Goal: Find specific page/section: Find specific page/section

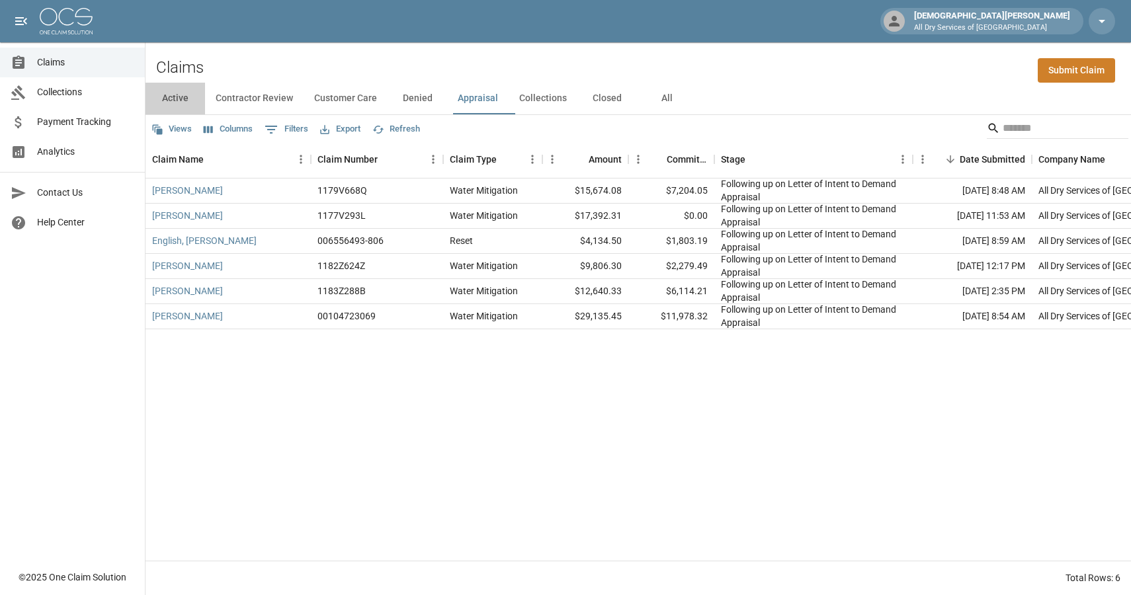
click at [178, 100] on button "Active" at bounding box center [175, 99] width 60 height 32
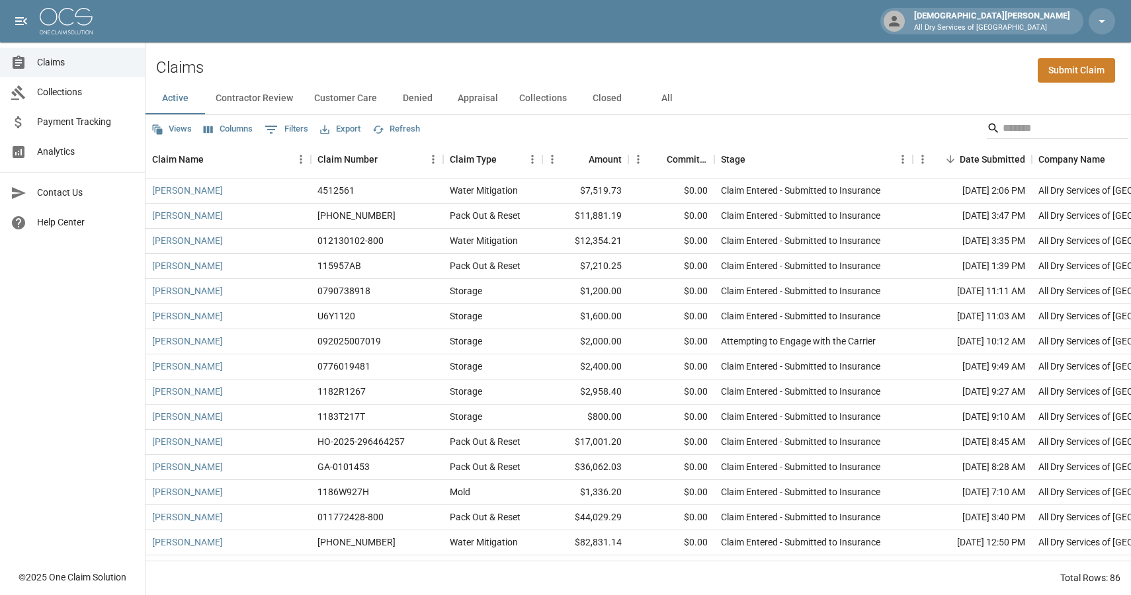
click at [65, 150] on span "Analytics" at bounding box center [85, 152] width 97 height 14
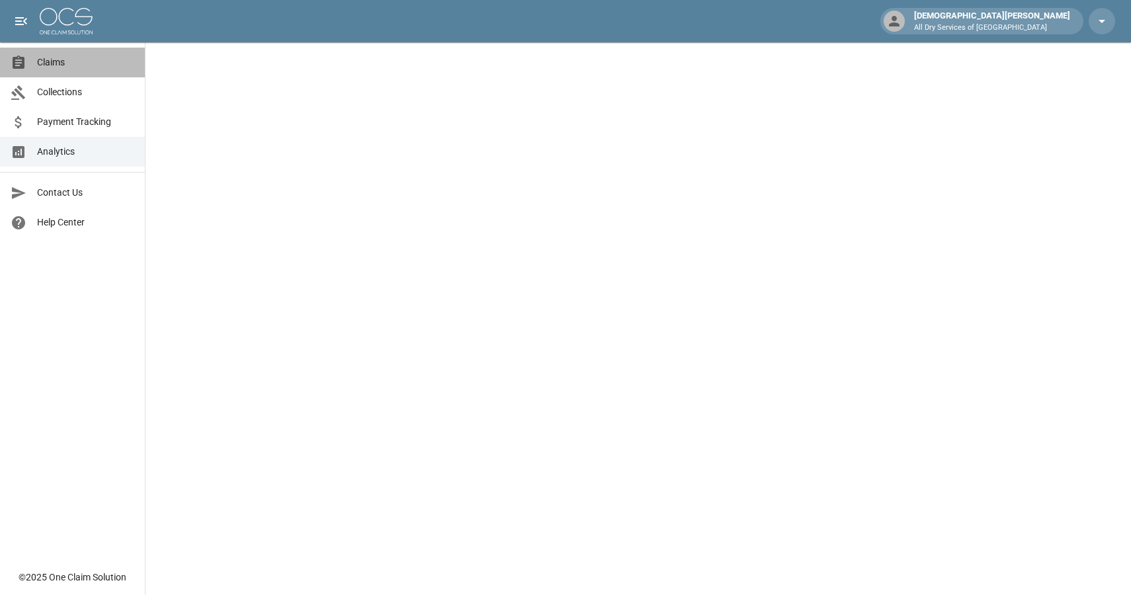
click at [50, 72] on link "Claims" at bounding box center [72, 63] width 145 height 30
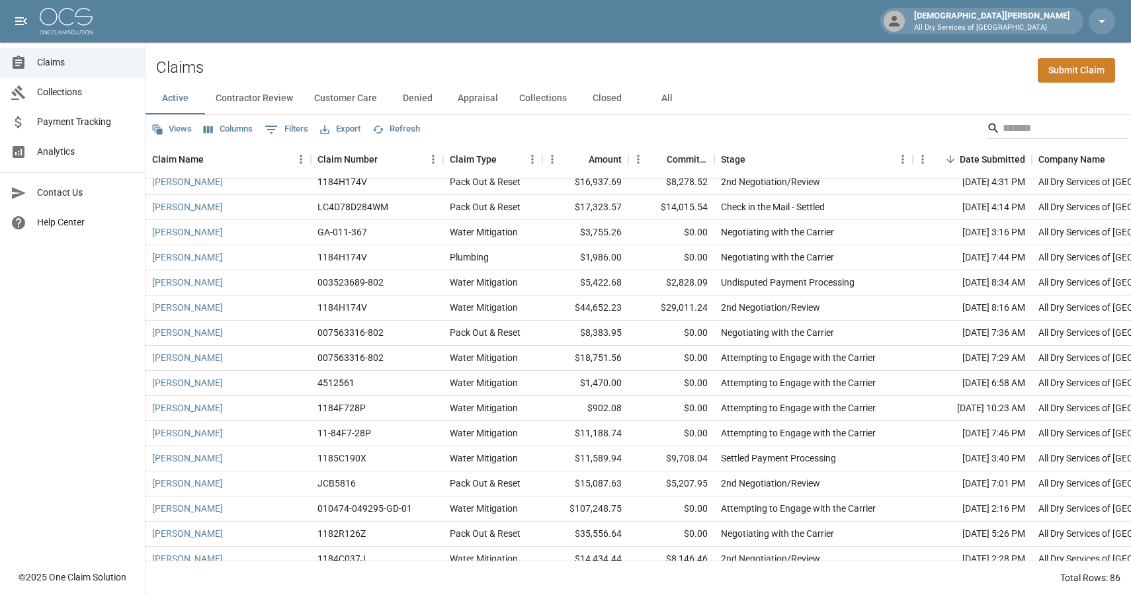
scroll to position [1779, 0]
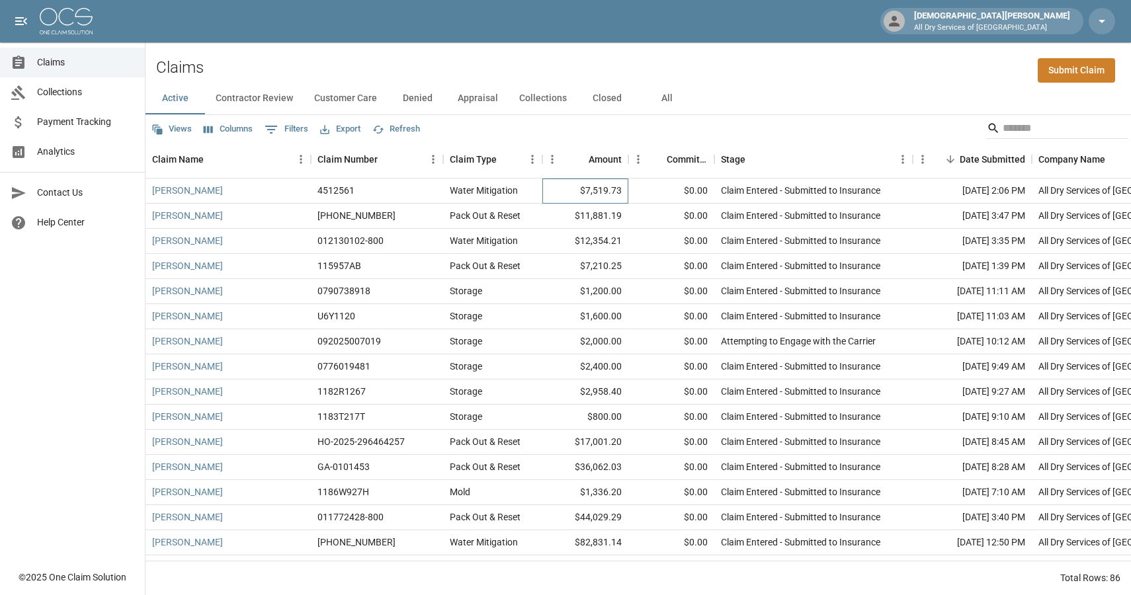
click at [561, 186] on div "$7,519.73" at bounding box center [585, 191] width 86 height 25
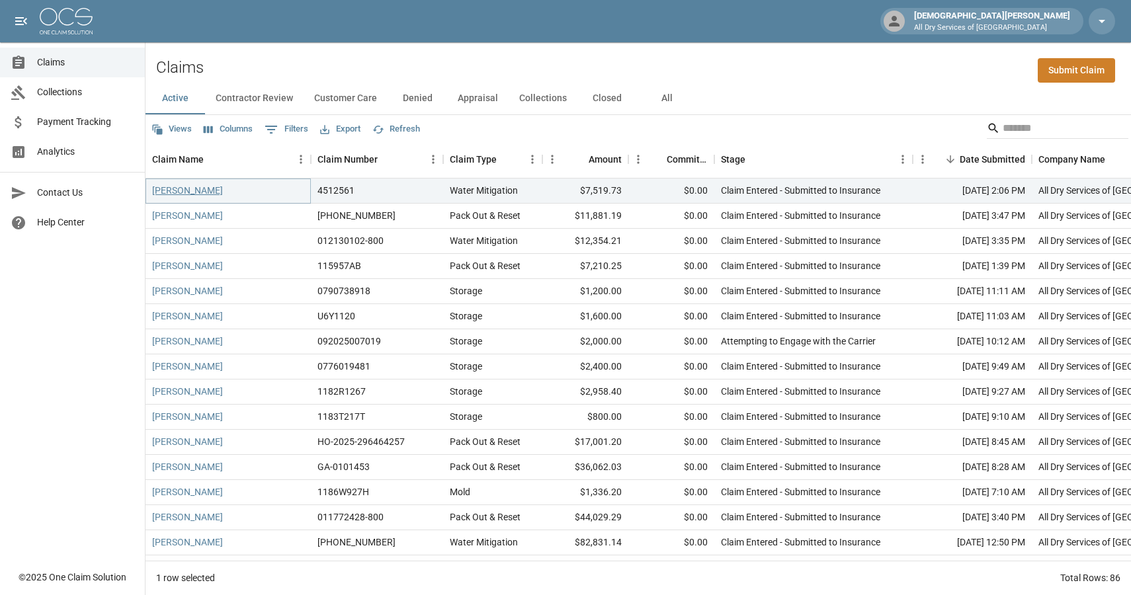
click at [205, 191] on link "[PERSON_NAME]" at bounding box center [187, 190] width 71 height 13
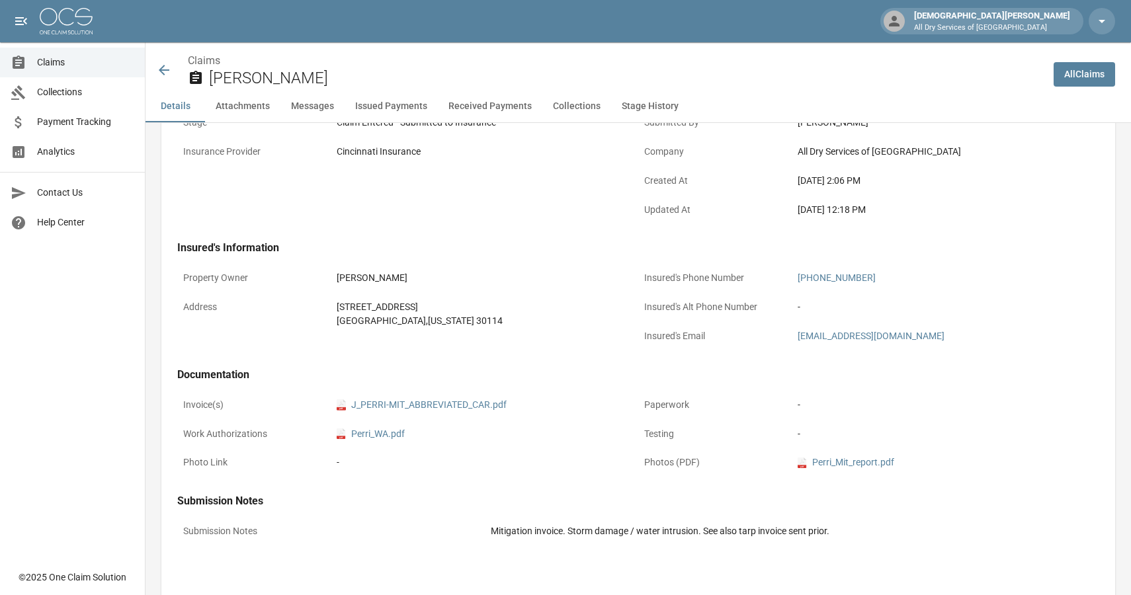
scroll to position [276, 0]
click at [389, 407] on link "pdf J_PERRI-MIT_ABBREVIATED_CAR.pdf" at bounding box center [422, 404] width 170 height 14
